Goal: Navigation & Orientation: Understand site structure

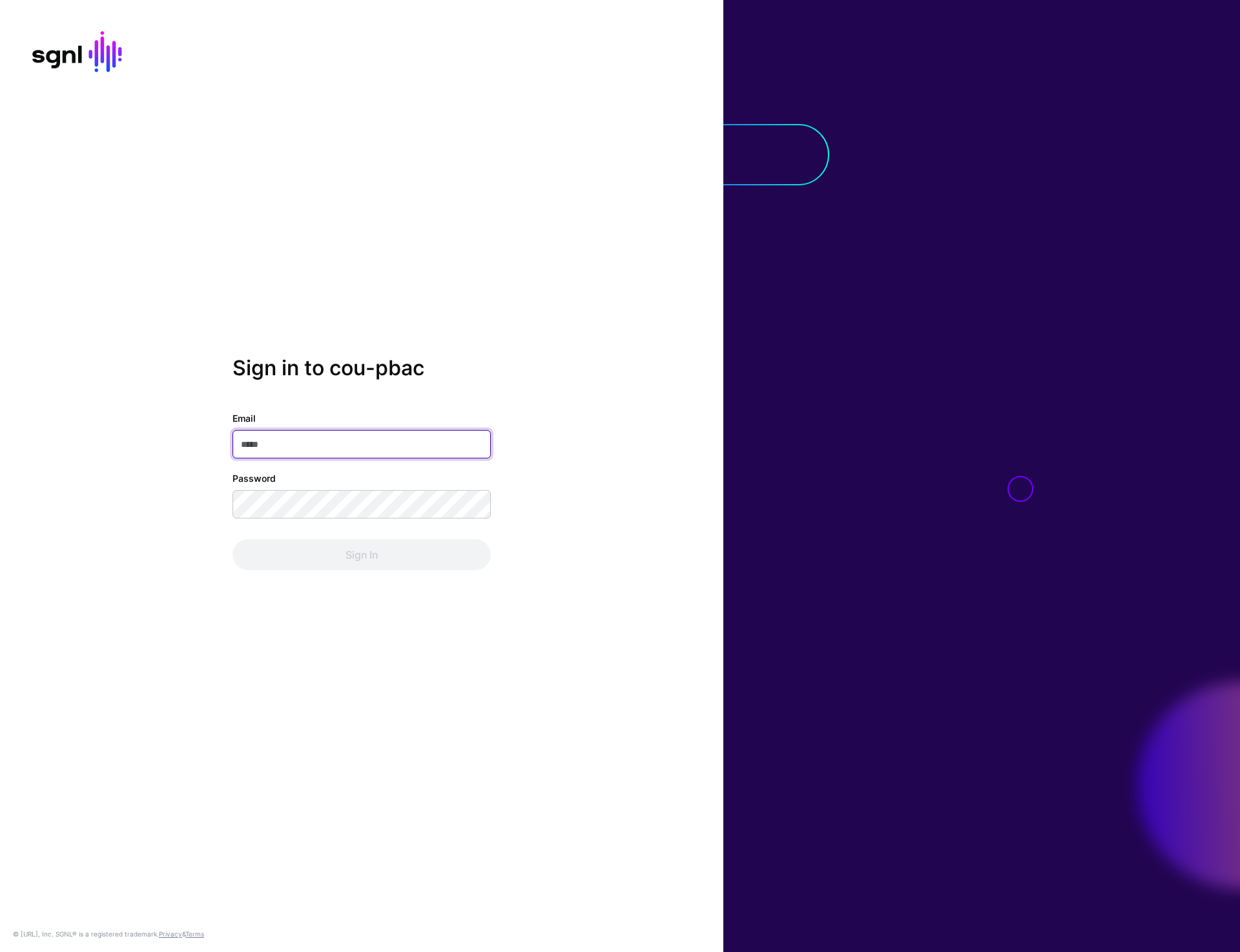
type input "**********"
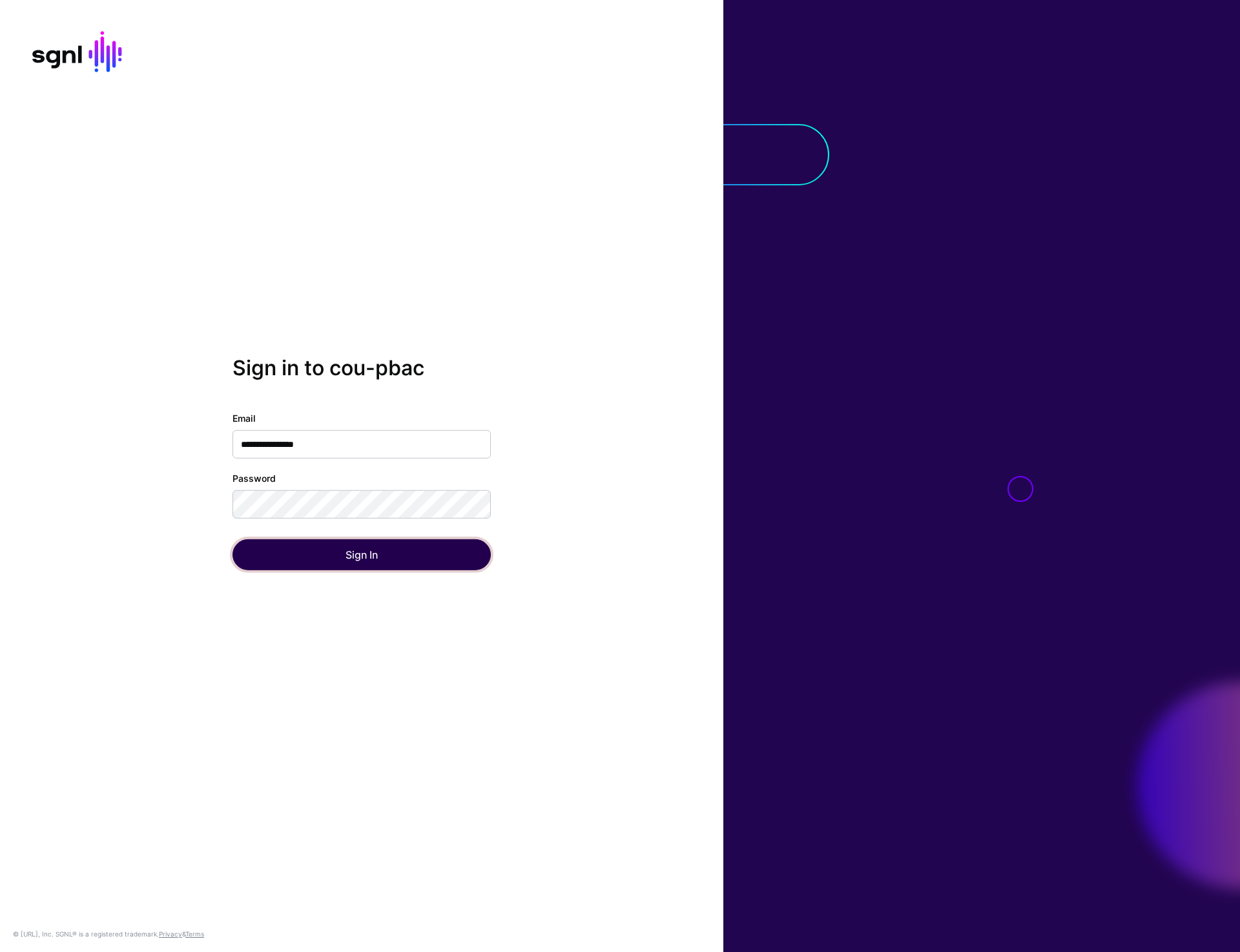
click at [341, 554] on button "Sign In" at bounding box center [361, 555] width 258 height 31
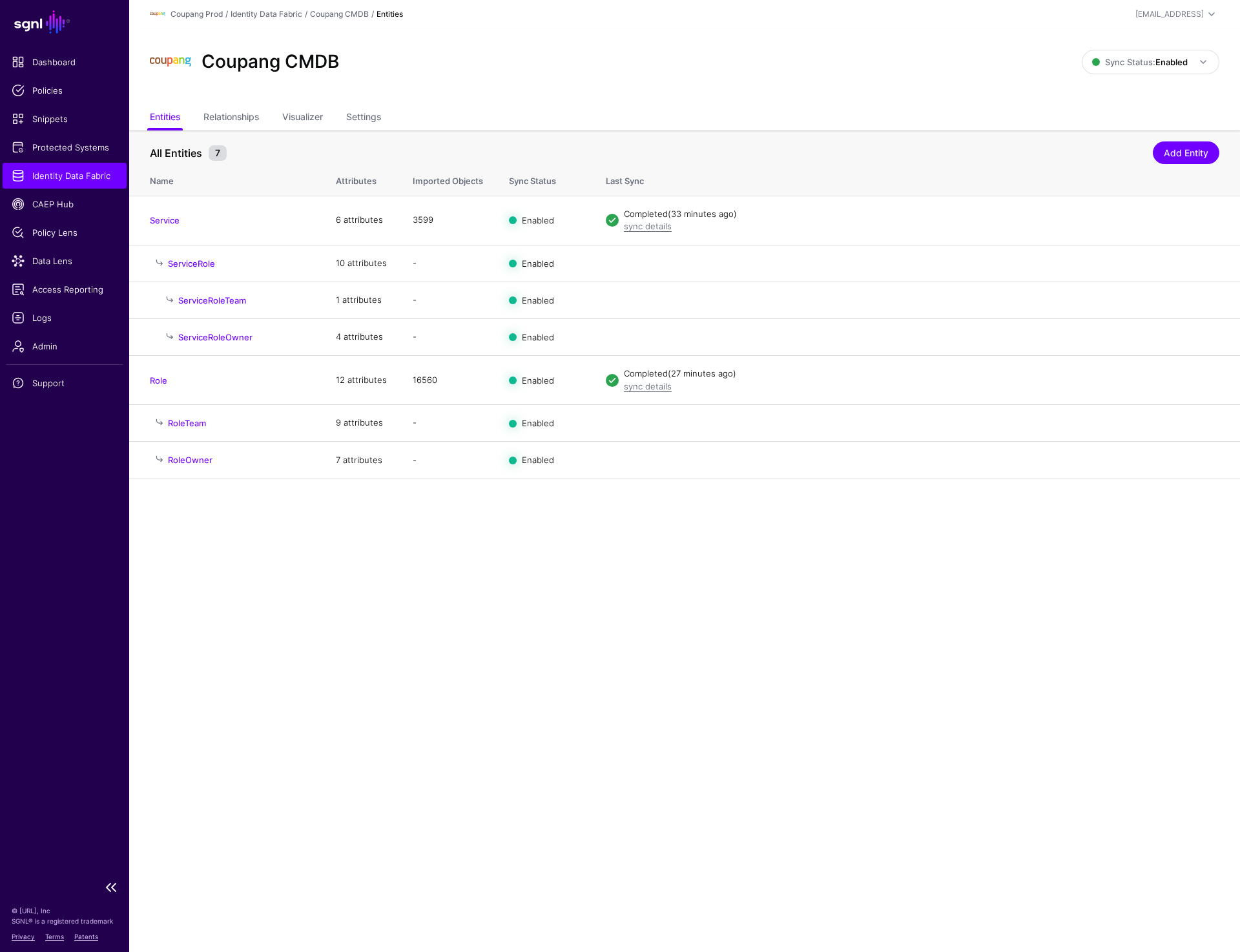
click at [77, 169] on span "Identity Data Fabric" at bounding box center [64, 175] width 106 height 13
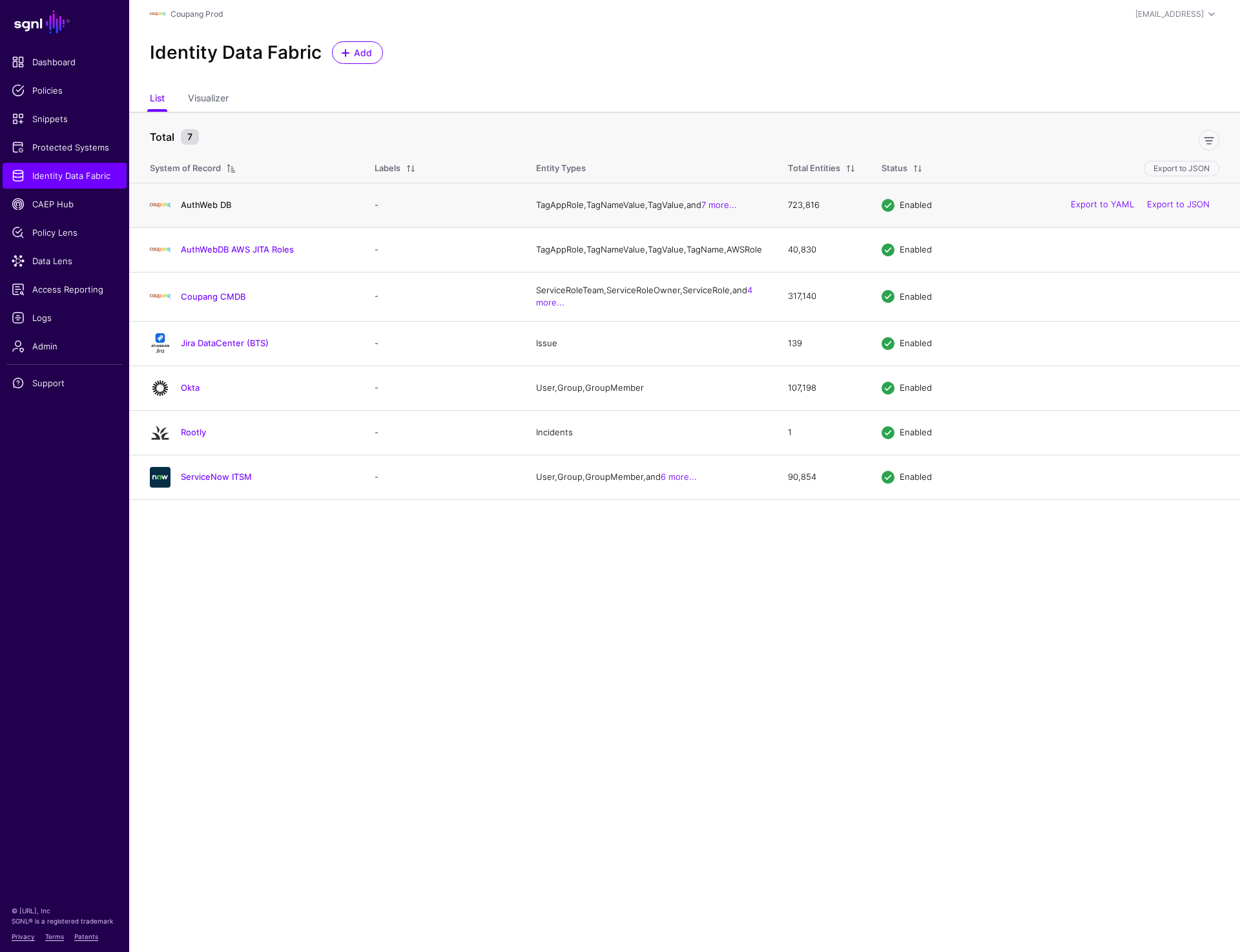
click at [203, 206] on link "AuthWeb DB" at bounding box center [206, 204] width 50 height 10
click at [202, 254] on link "AuthWebDB AWS JITA Roles" at bounding box center [238, 250] width 113 height 10
click at [202, 302] on link "Coupang CMDB" at bounding box center [213, 297] width 64 height 10
click at [204, 348] on link "Jira DataCenter (BTS)" at bounding box center [225, 343] width 88 height 10
click at [44, 345] on span "Admin" at bounding box center [64, 345] width 106 height 13
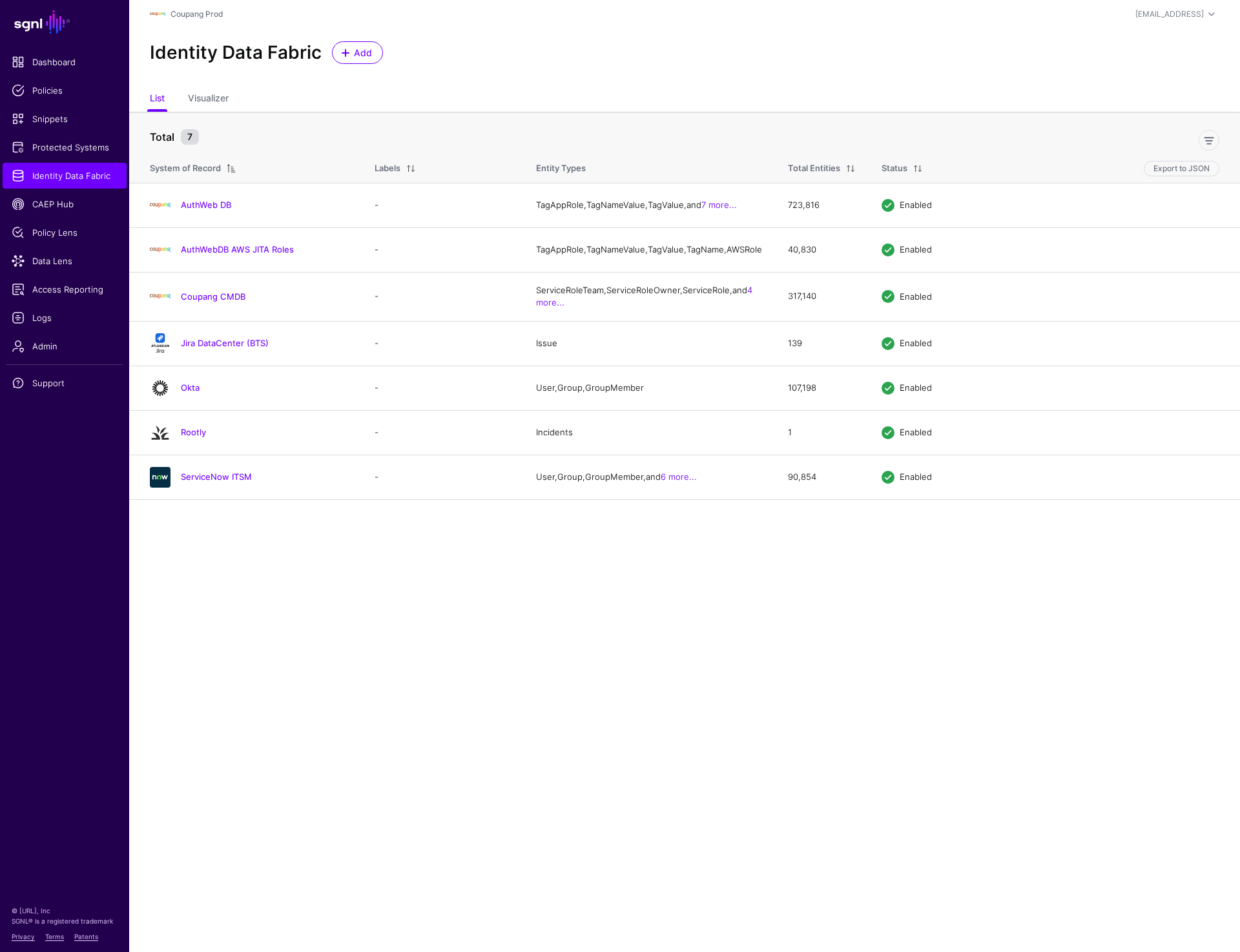
click at [412, 559] on main "SGNL Dashboard Policies Snippets Protected Systems Identity Data Fabric CAEP Hu…" at bounding box center [620, 476] width 1240 height 952
click at [66, 143] on span "Protected Systems" at bounding box center [64, 147] width 106 height 13
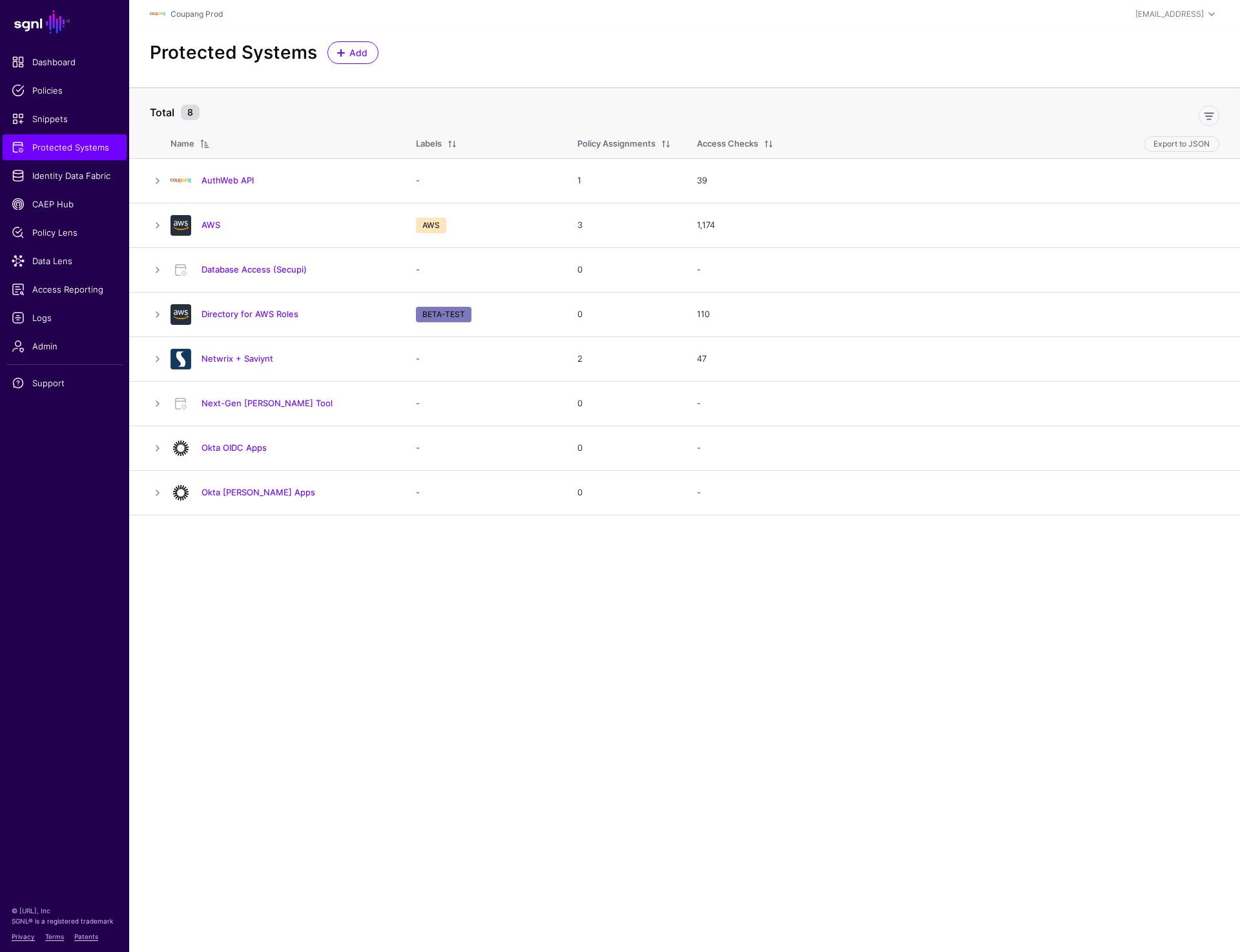
click at [635, 43] on div "Protected Systems Add" at bounding box center [684, 53] width 1080 height 23
click at [101, 139] on link "Protected Systems" at bounding box center [64, 147] width 124 height 26
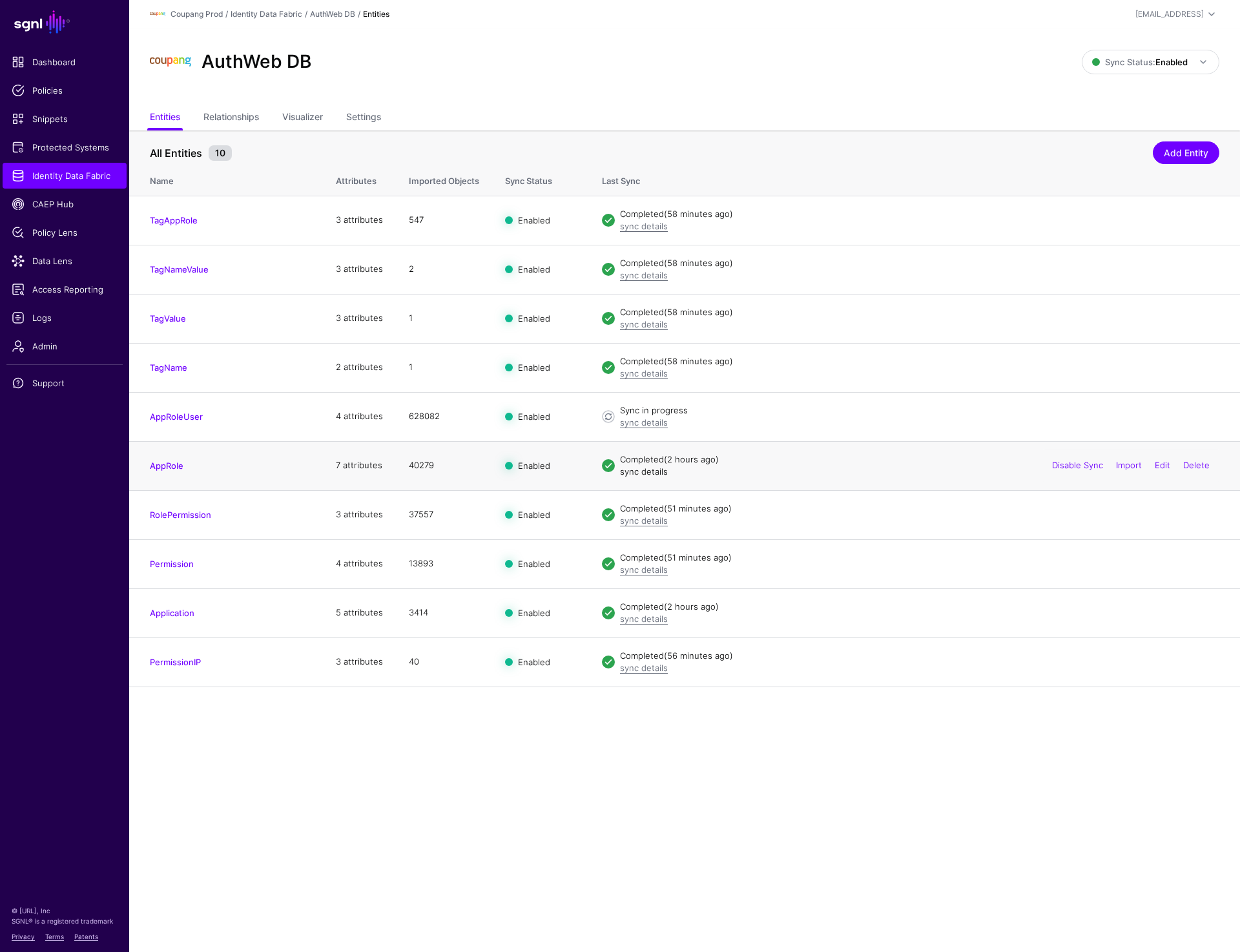
click at [640, 473] on link "sync details" at bounding box center [644, 472] width 48 height 10
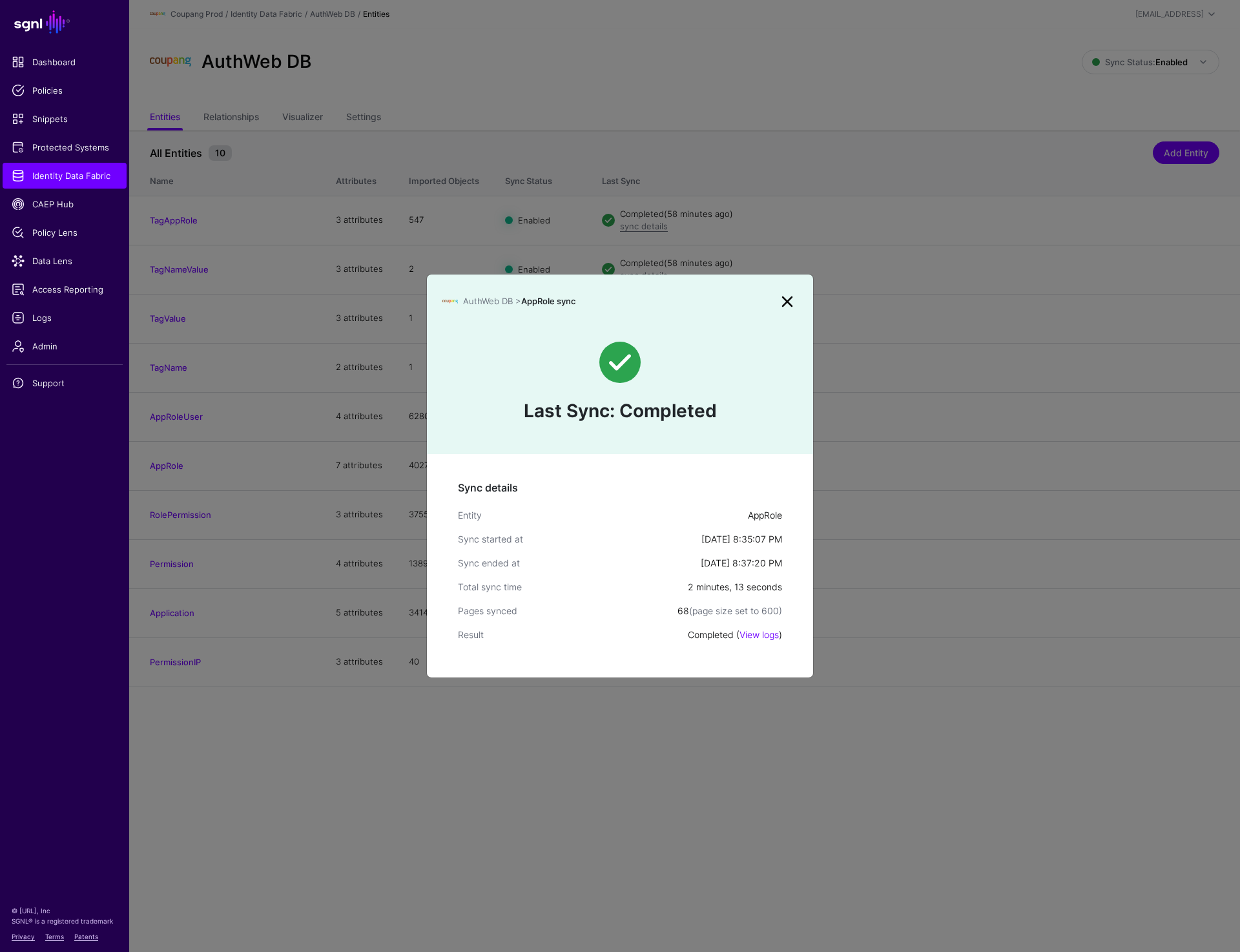
click at [783, 298] on link at bounding box center [788, 302] width 21 height 21
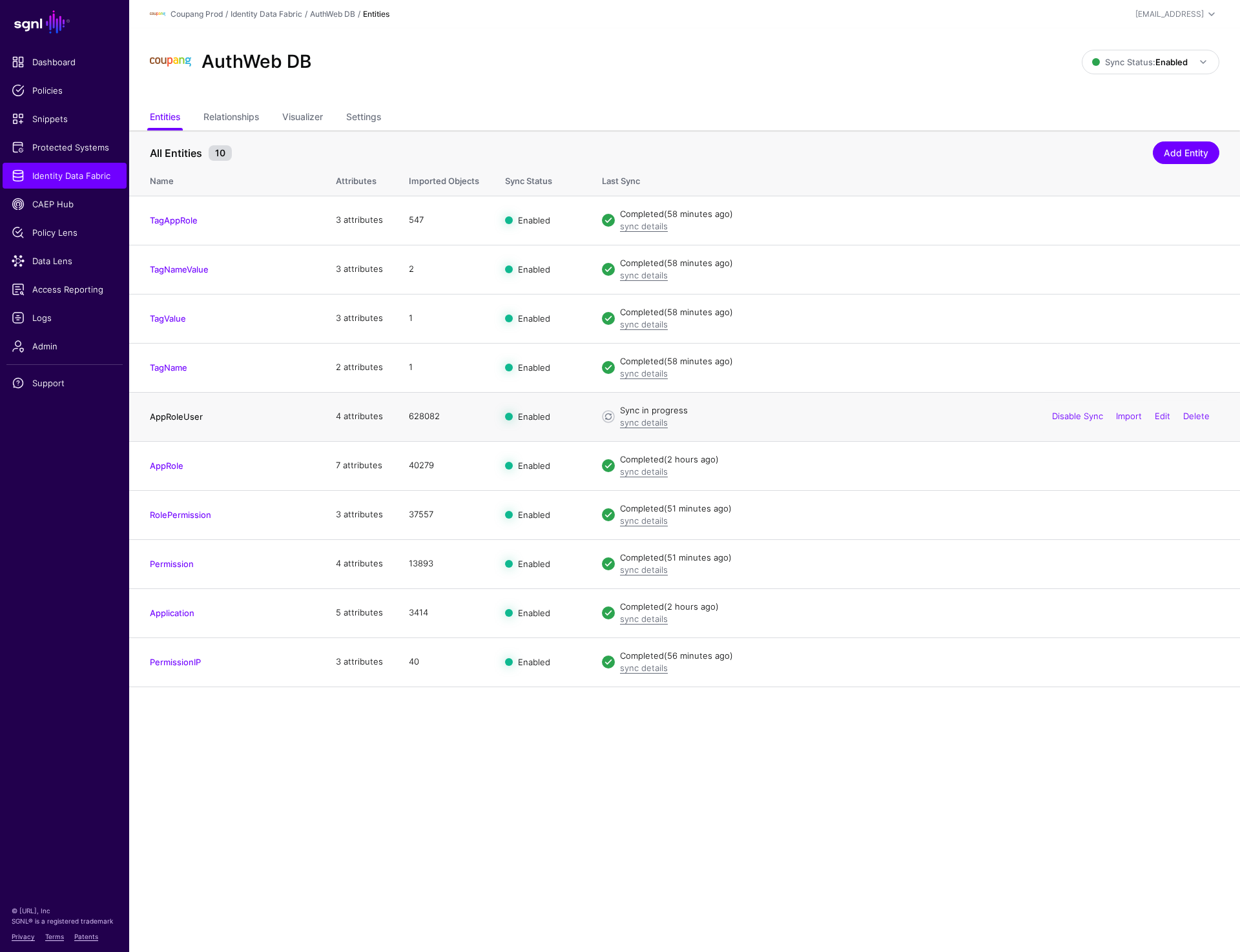
click at [171, 418] on link "AppRoleUser" at bounding box center [176, 417] width 53 height 10
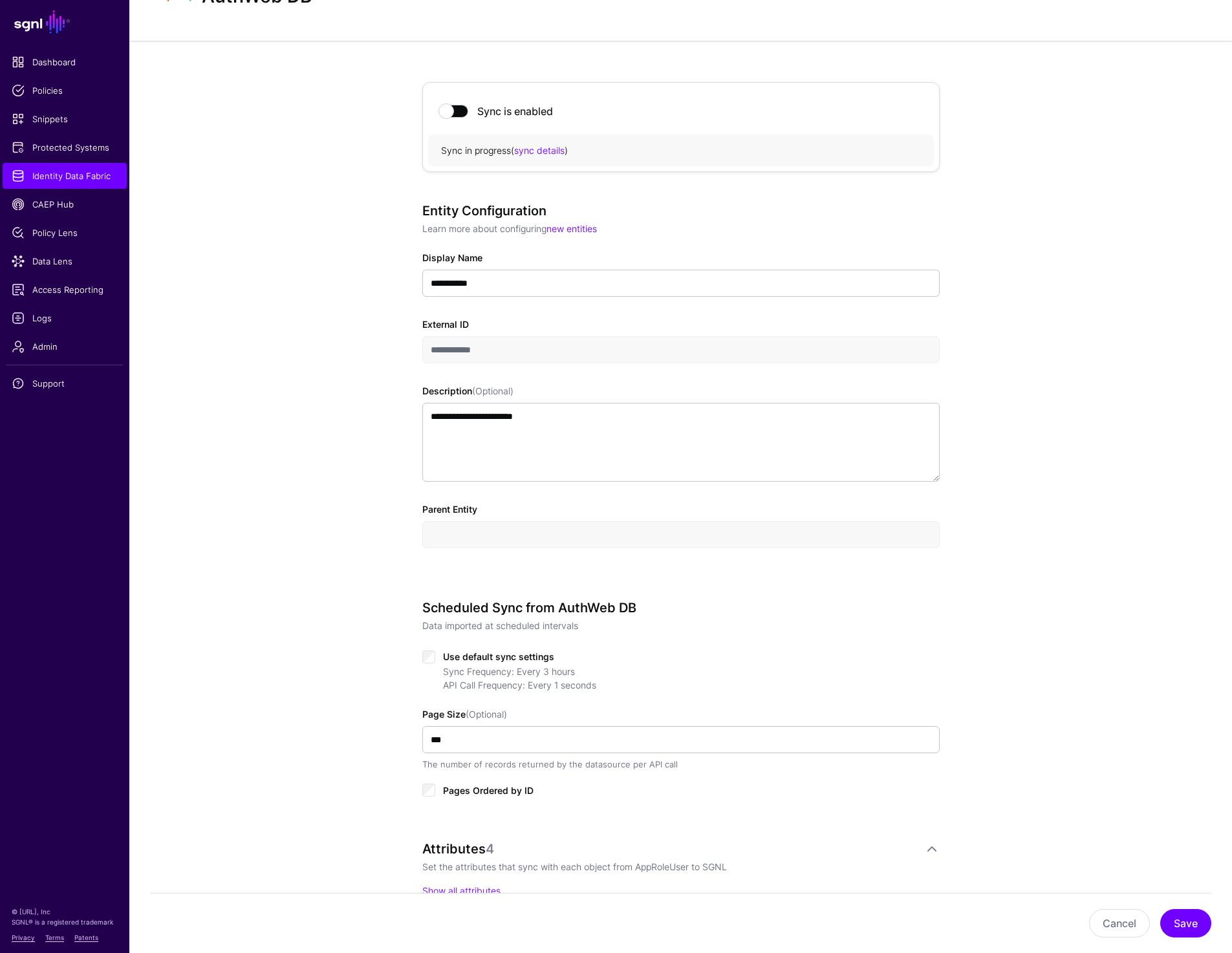
scroll to position [68, 0]
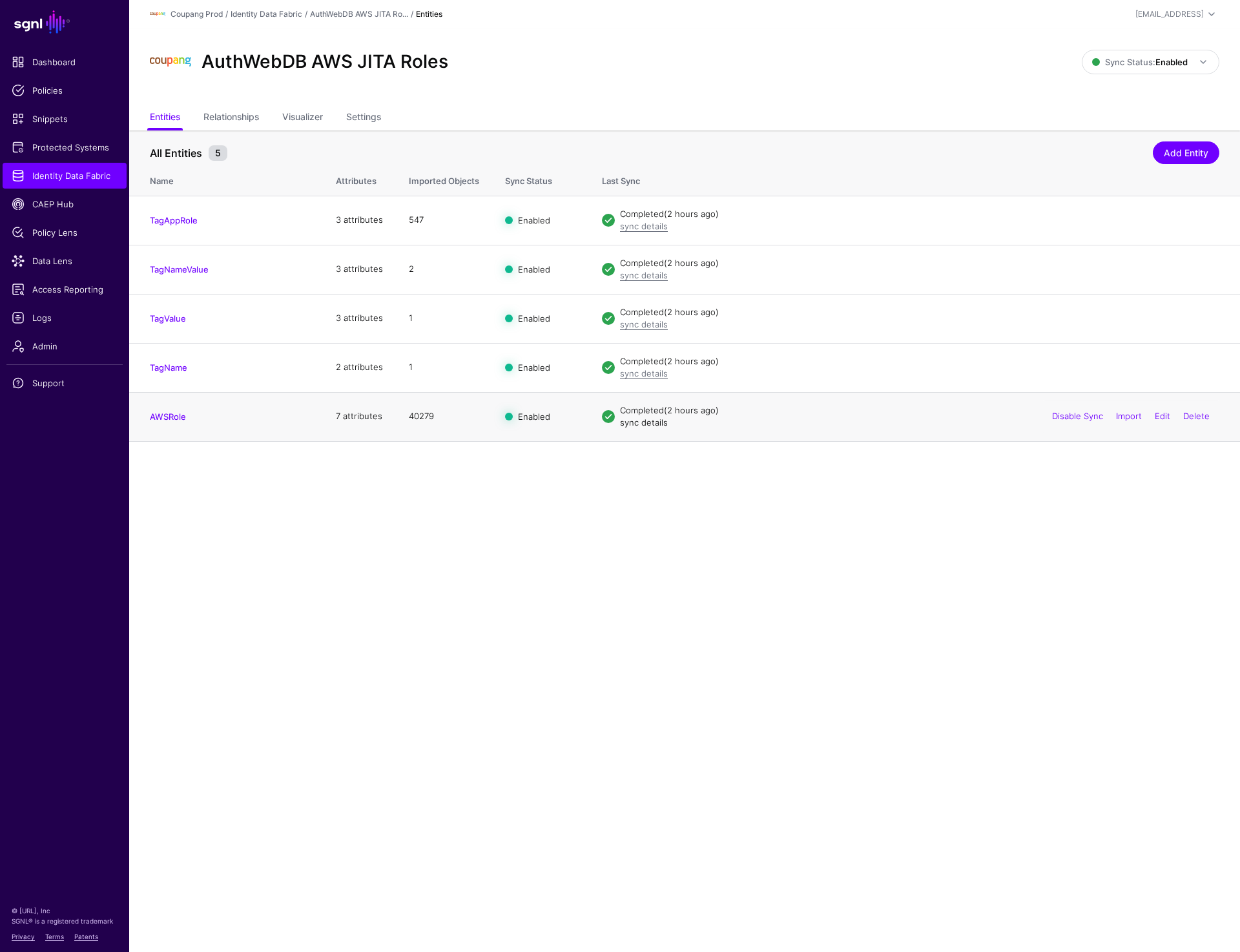
click at [653, 422] on link "sync details" at bounding box center [644, 423] width 48 height 10
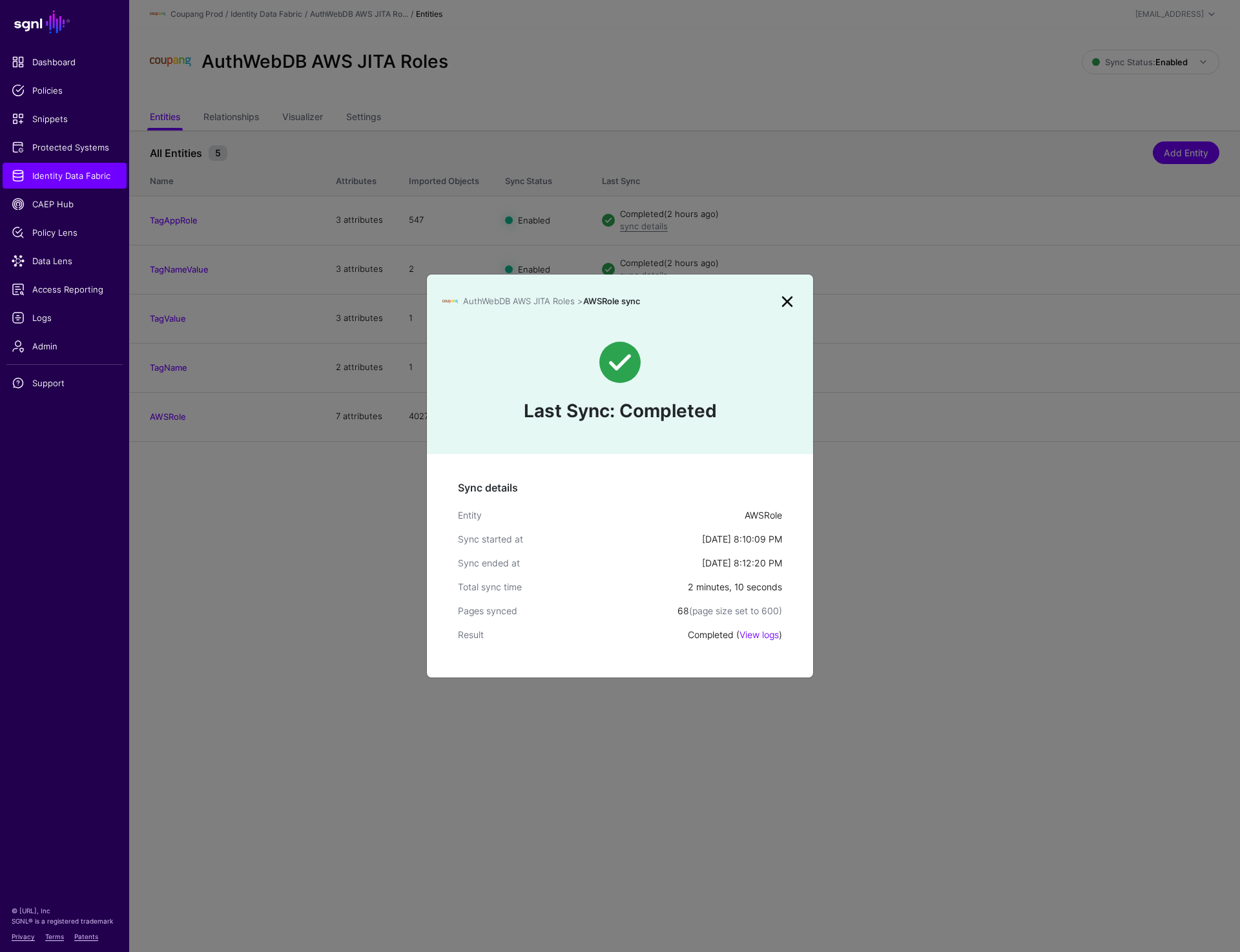
click at [792, 298] on link at bounding box center [788, 302] width 21 height 21
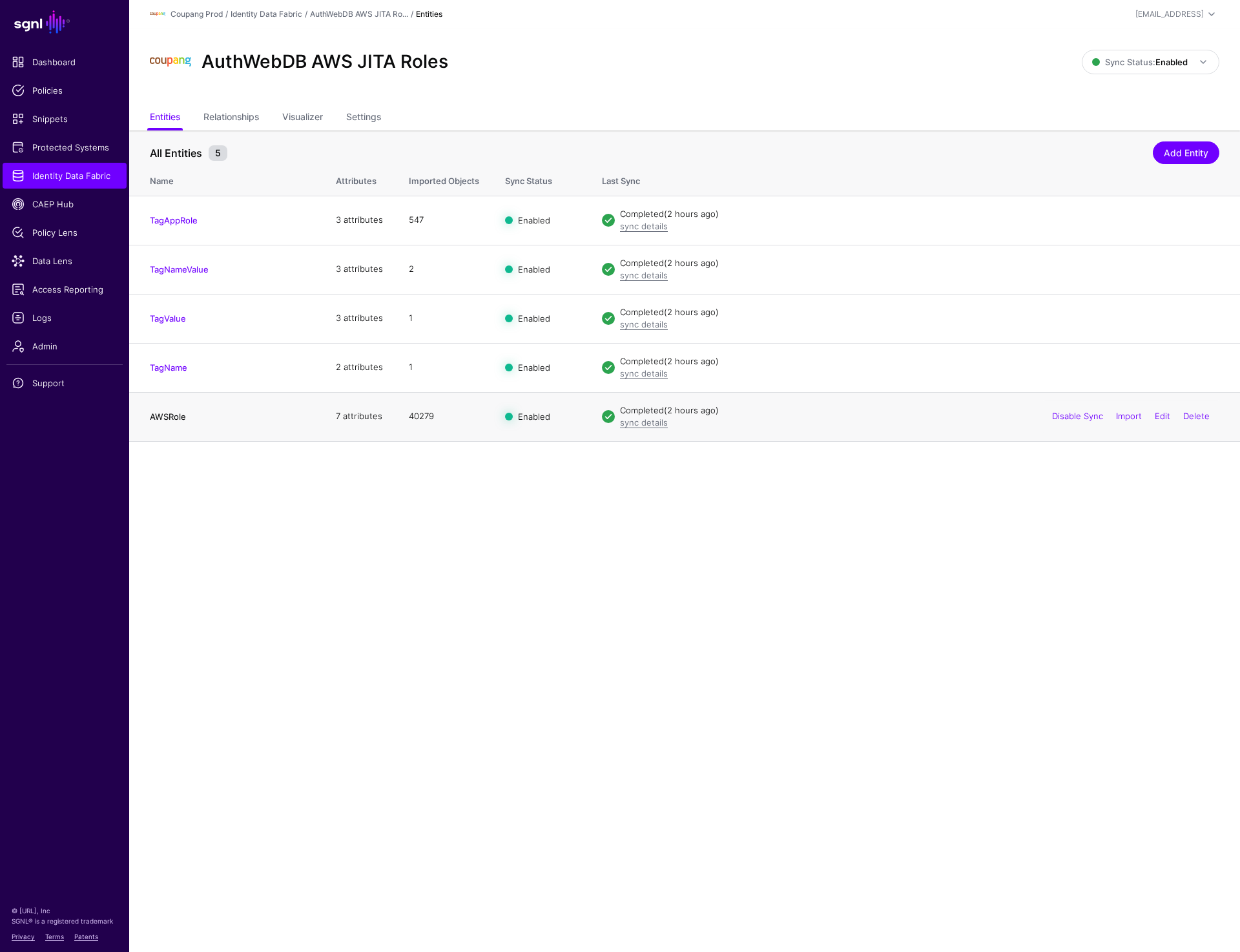
click at [181, 419] on link "AWSRole" at bounding box center [168, 417] width 37 height 10
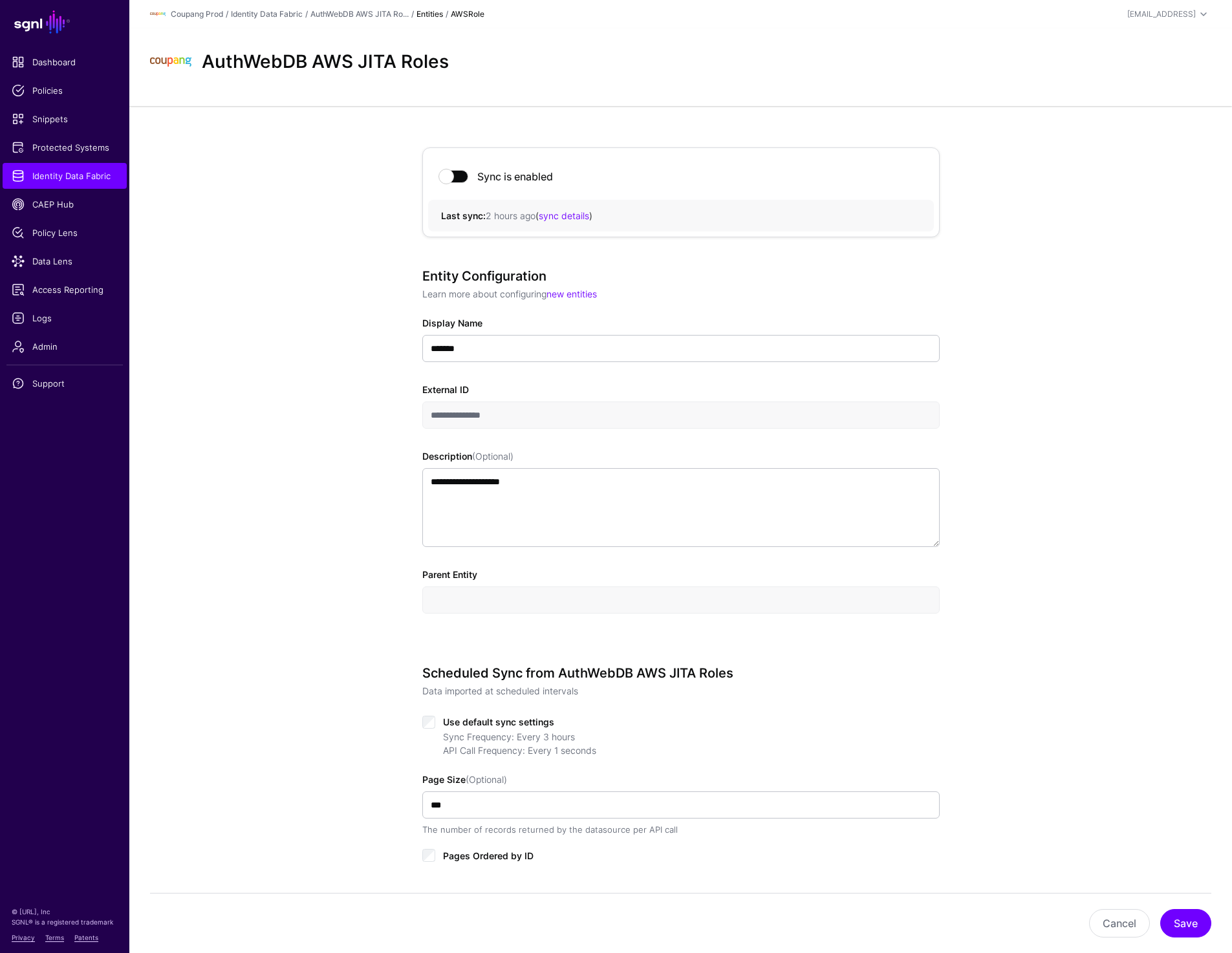
scroll to position [32, 0]
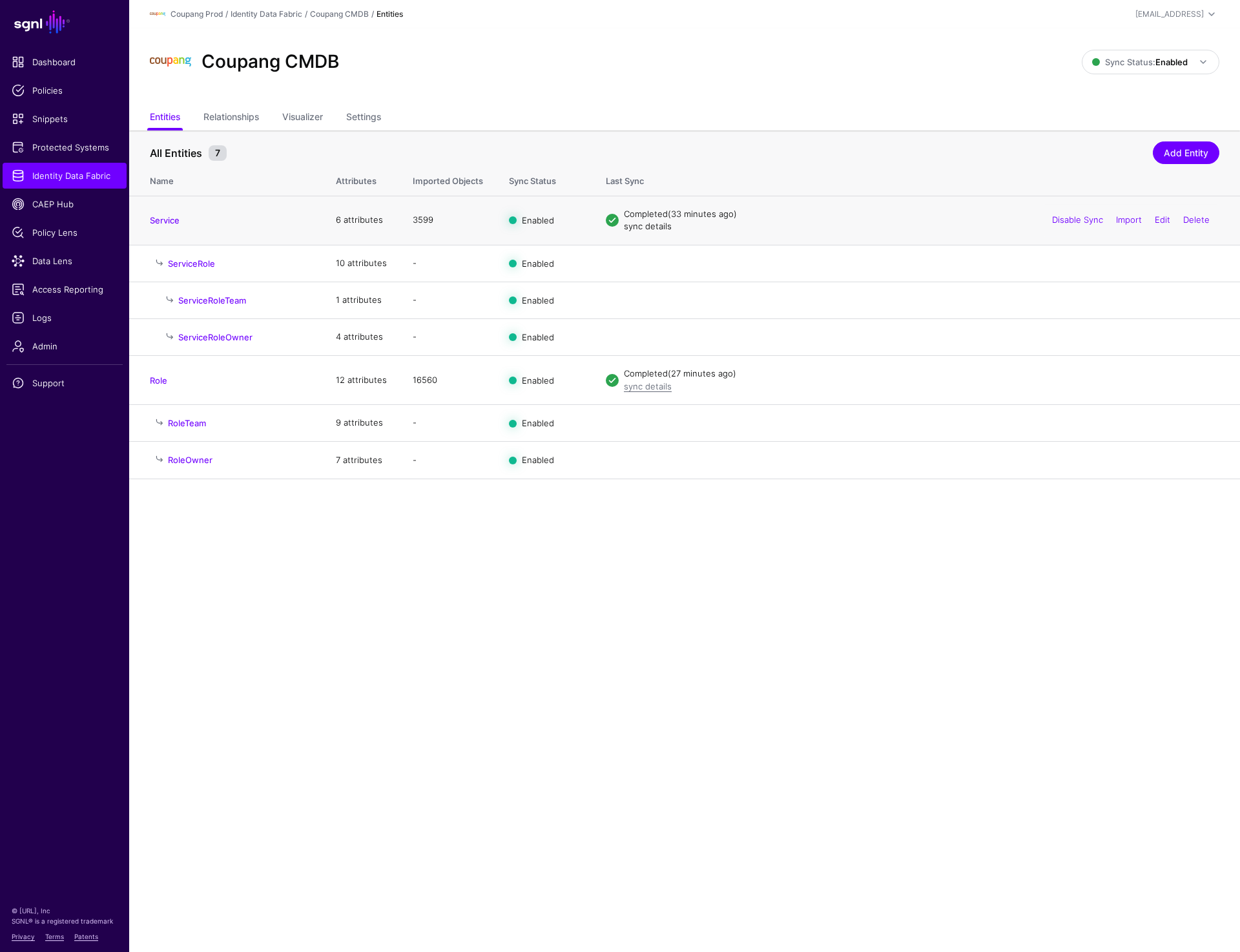
click at [636, 229] on link "sync details" at bounding box center [647, 226] width 48 height 10
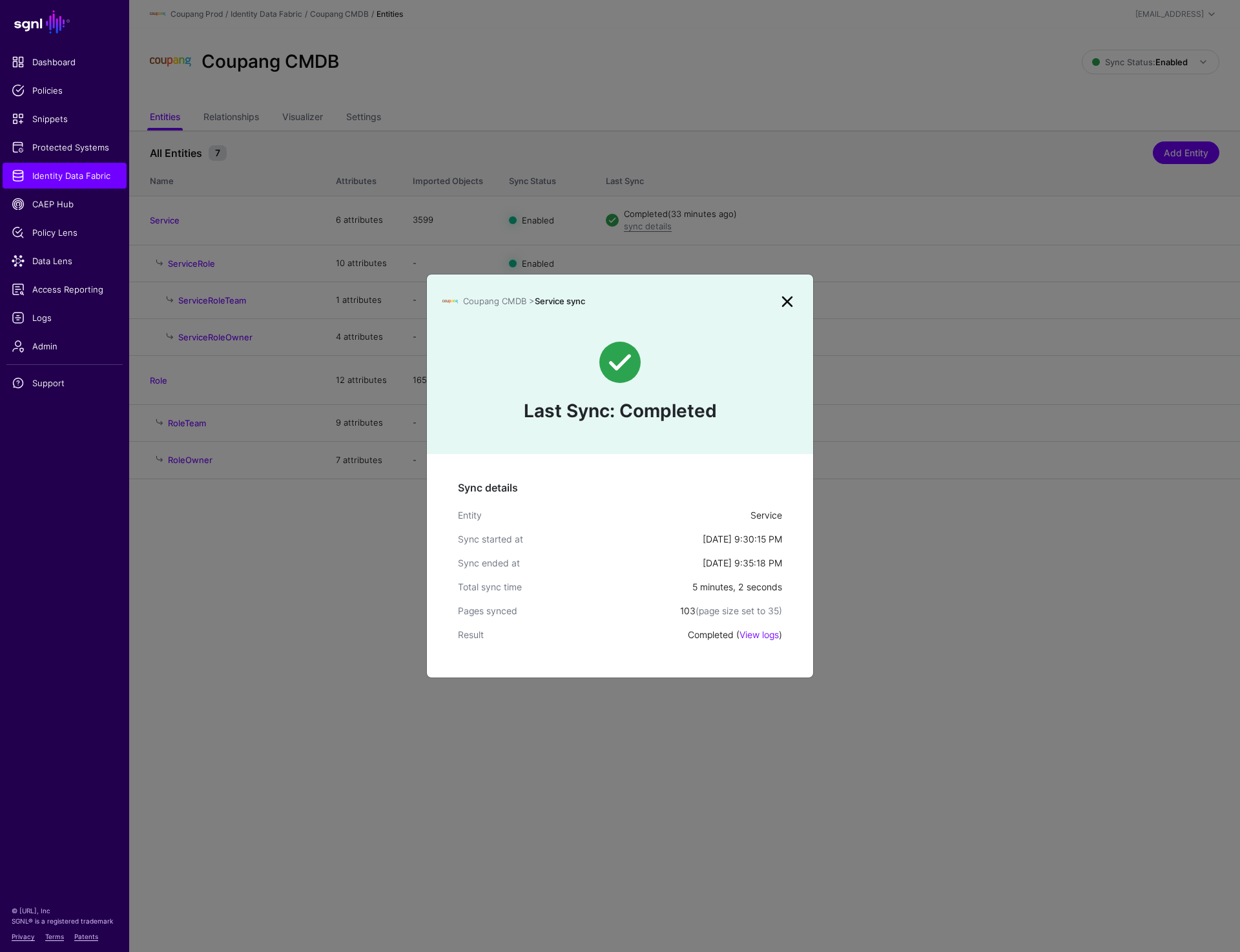
click at [781, 292] on link at bounding box center [788, 302] width 21 height 21
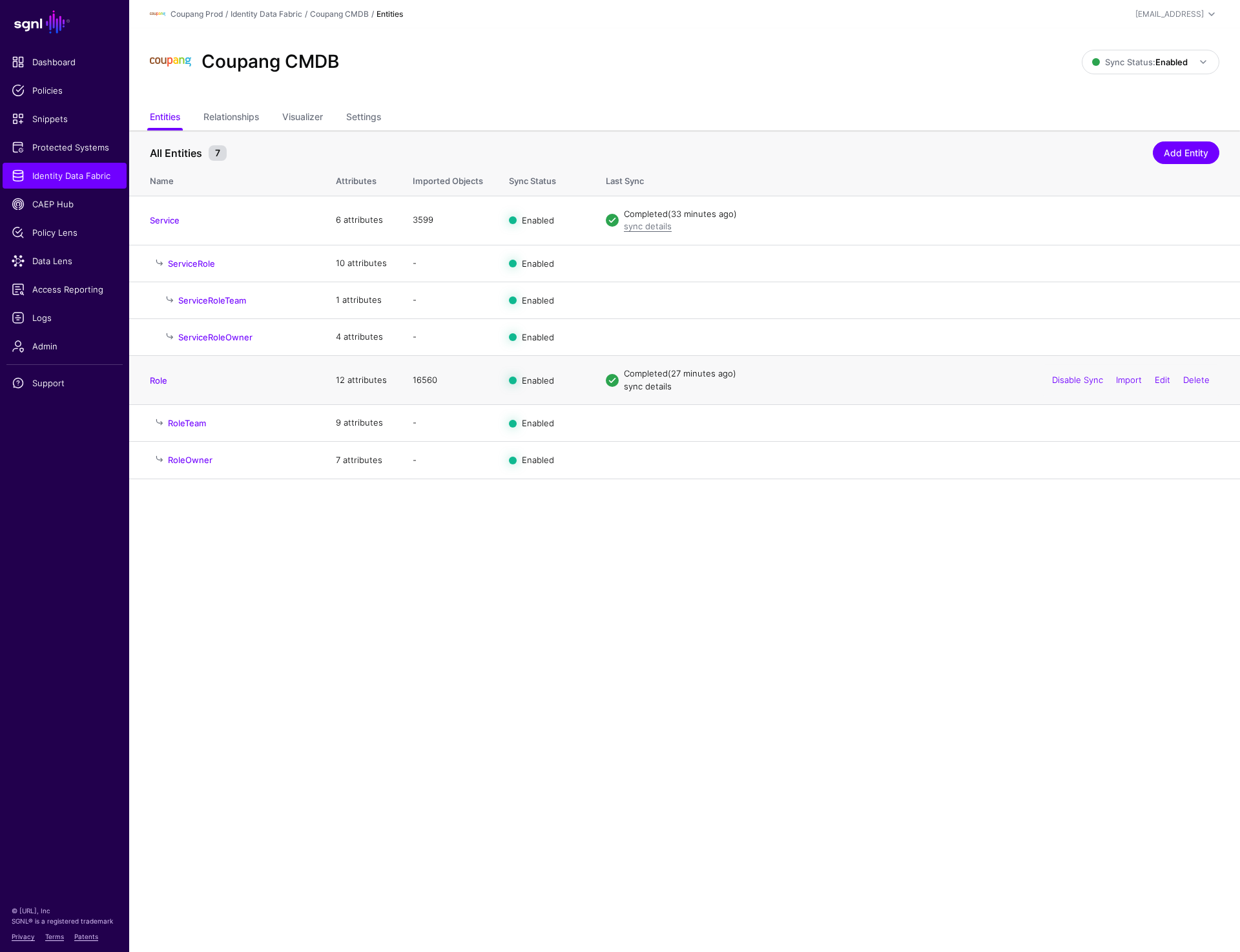
click at [633, 384] on link "sync details" at bounding box center [647, 386] width 48 height 10
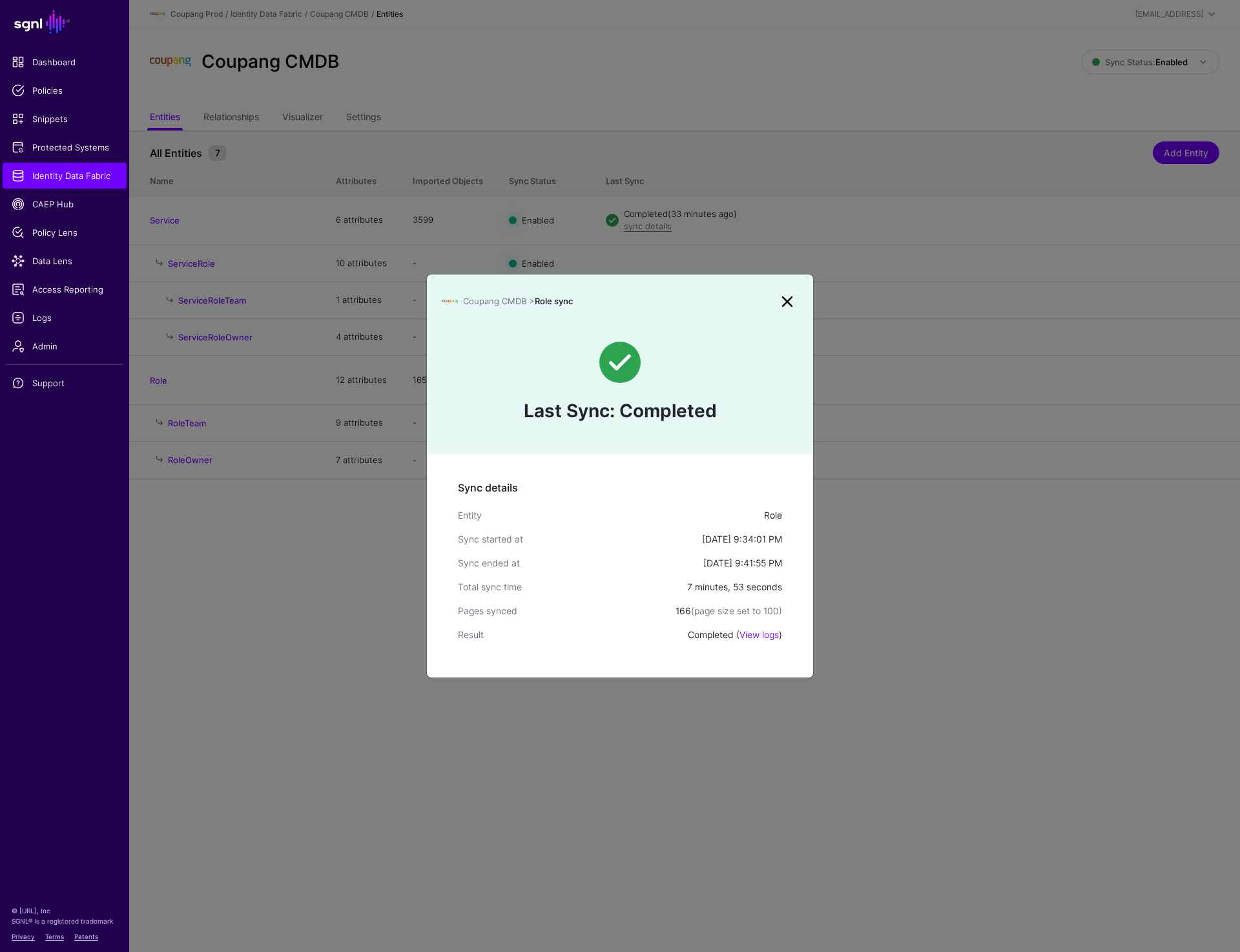
click at [791, 303] on link at bounding box center [788, 302] width 21 height 21
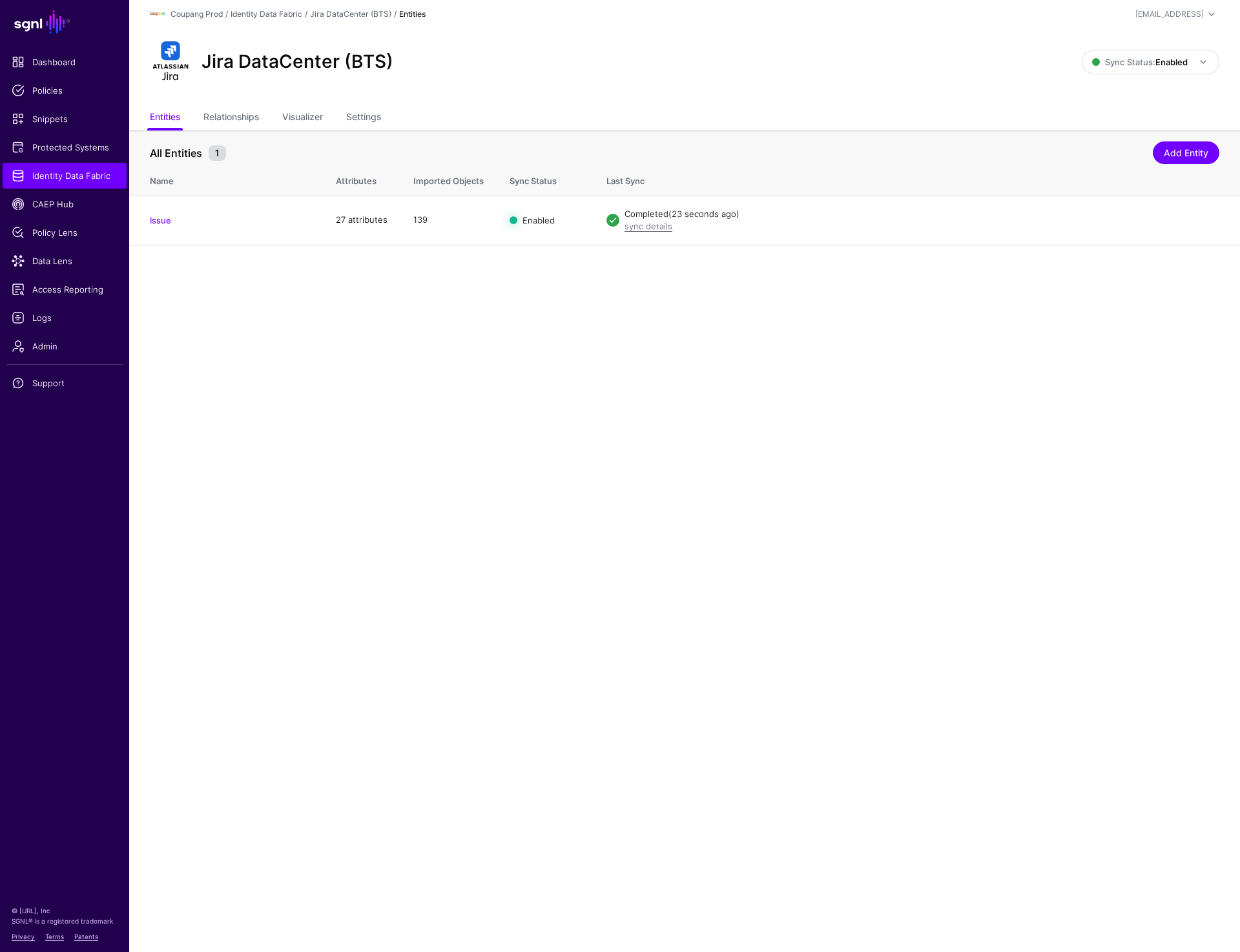
click at [776, 550] on main "SGNL Dashboard Policies Snippets Protected Systems Identity Data Fabric CAEP Hu…" at bounding box center [620, 476] width 1240 height 952
click at [730, 91] on div "Jira DataCenter (BTS) Sync Status: Enabled Enabled Syncing active for all confi…" at bounding box center [684, 67] width 1111 height 77
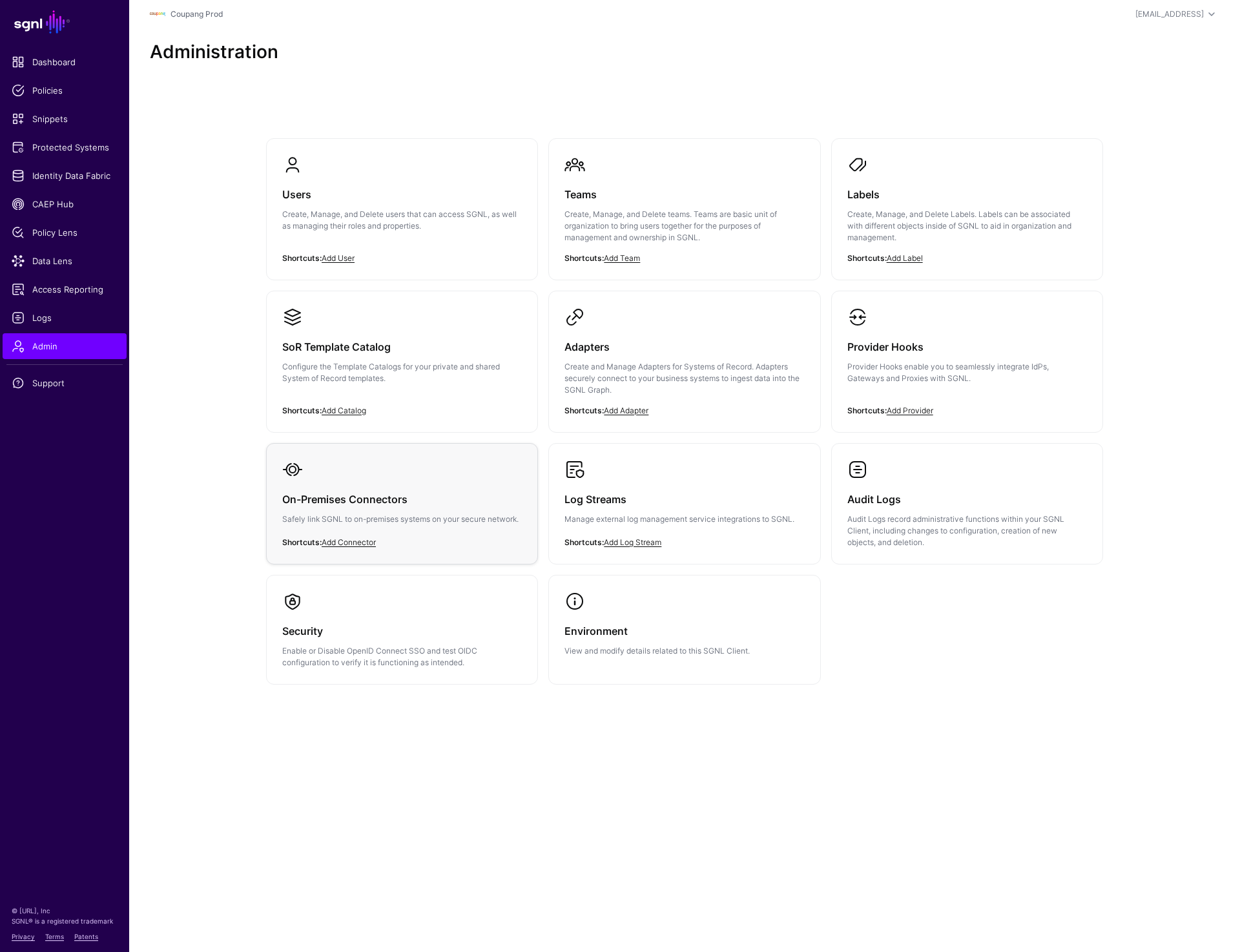
click at [407, 525] on div "On-Premises Connectors Safely link SGNL to on-premises systems on your secure n…" at bounding box center [401, 513] width 239 height 66
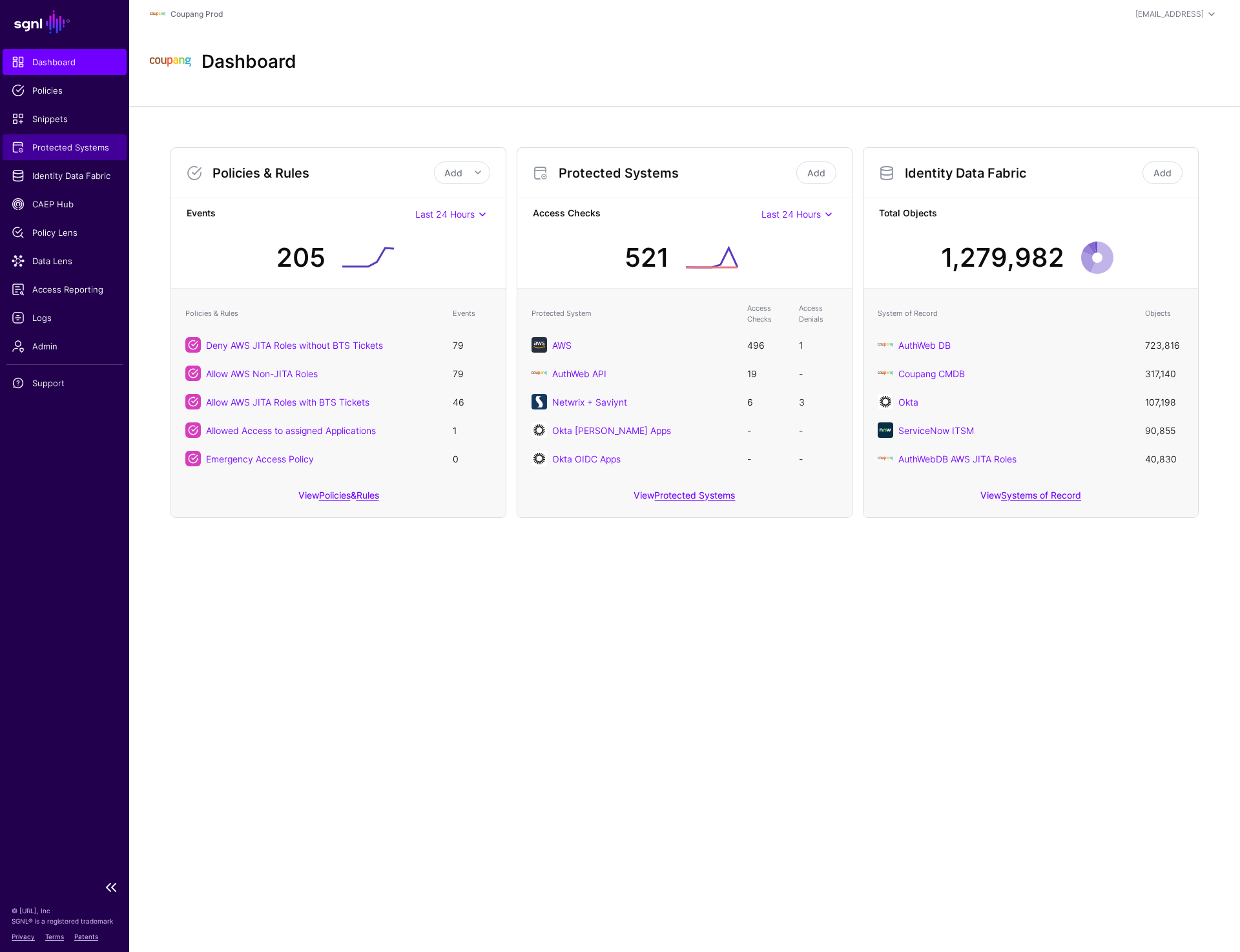
click at [77, 151] on span "Protected Systems" at bounding box center [64, 147] width 106 height 13
